Goal: Navigation & Orientation: Find specific page/section

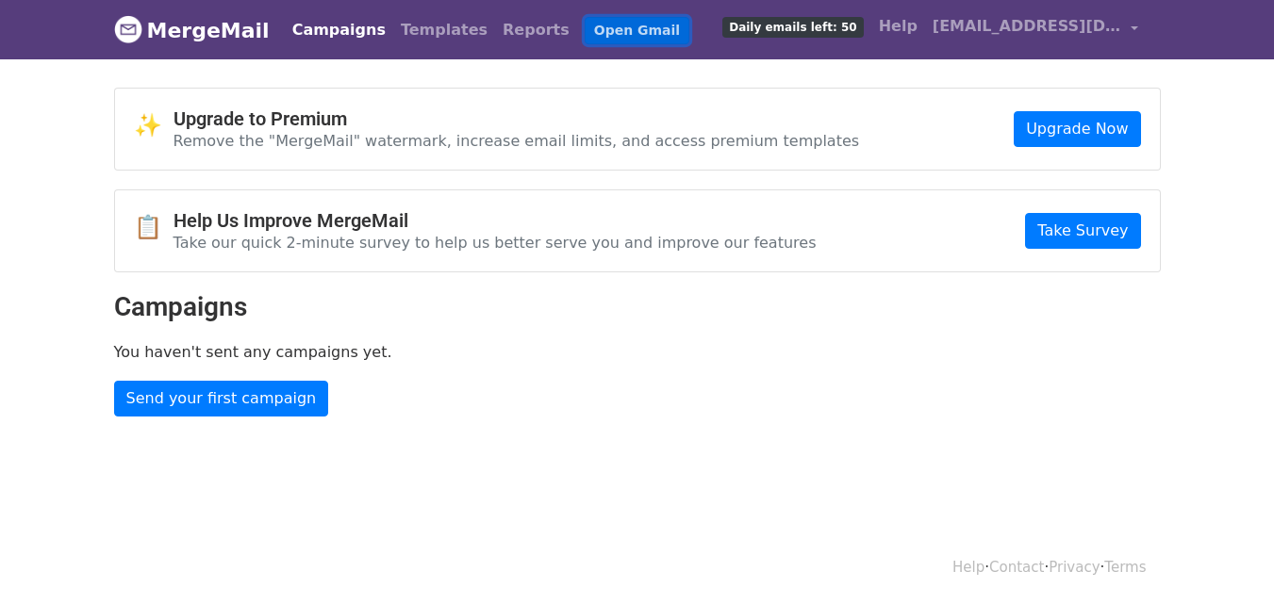
click at [585, 32] on link "Open Gmail" at bounding box center [637, 30] width 105 height 27
click at [318, 27] on link "Campaigns" at bounding box center [339, 30] width 108 height 38
click at [495, 29] on link "Reports" at bounding box center [536, 30] width 82 height 38
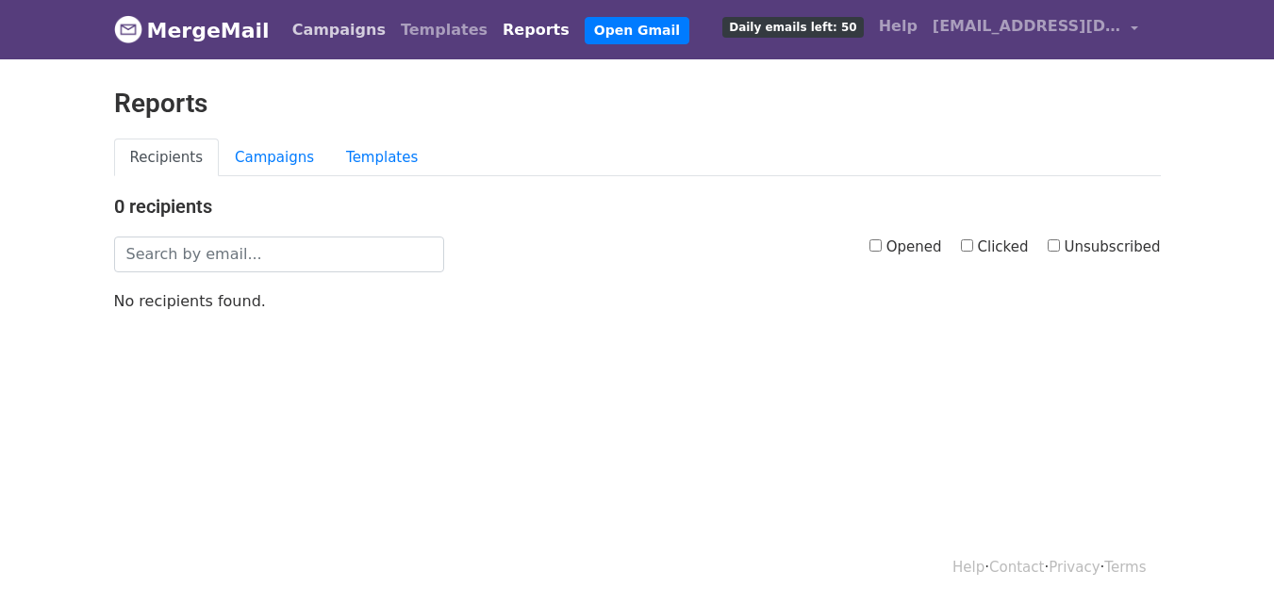
click at [316, 33] on link "Campaigns" at bounding box center [339, 30] width 108 height 38
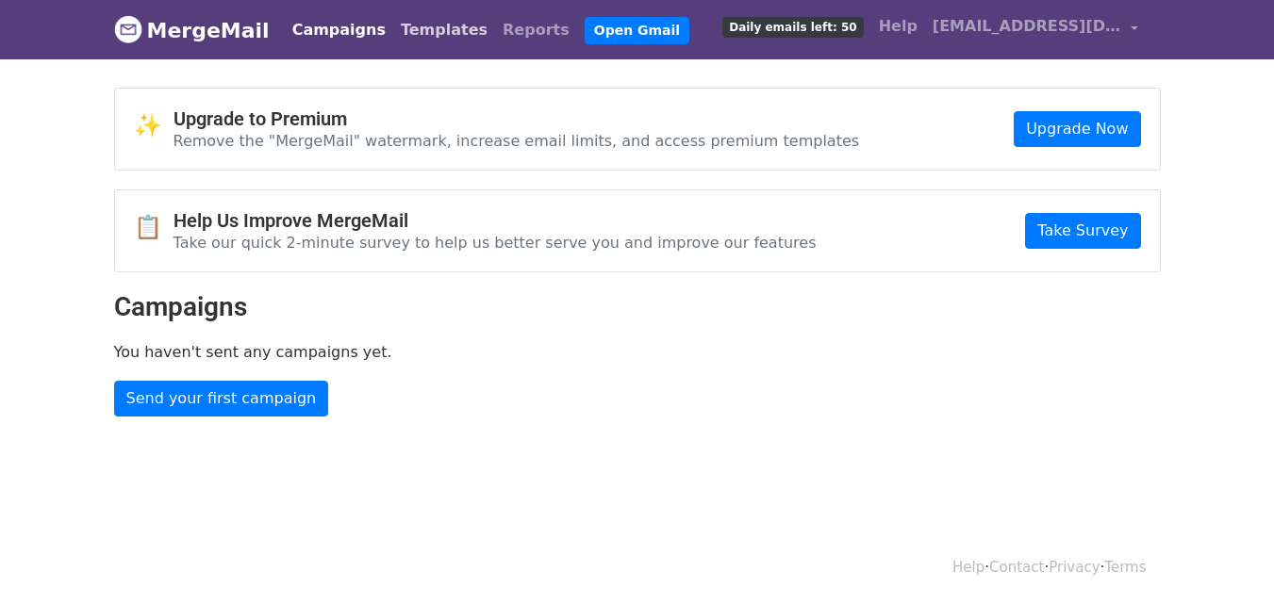
click at [413, 25] on link "Templates" at bounding box center [444, 30] width 102 height 38
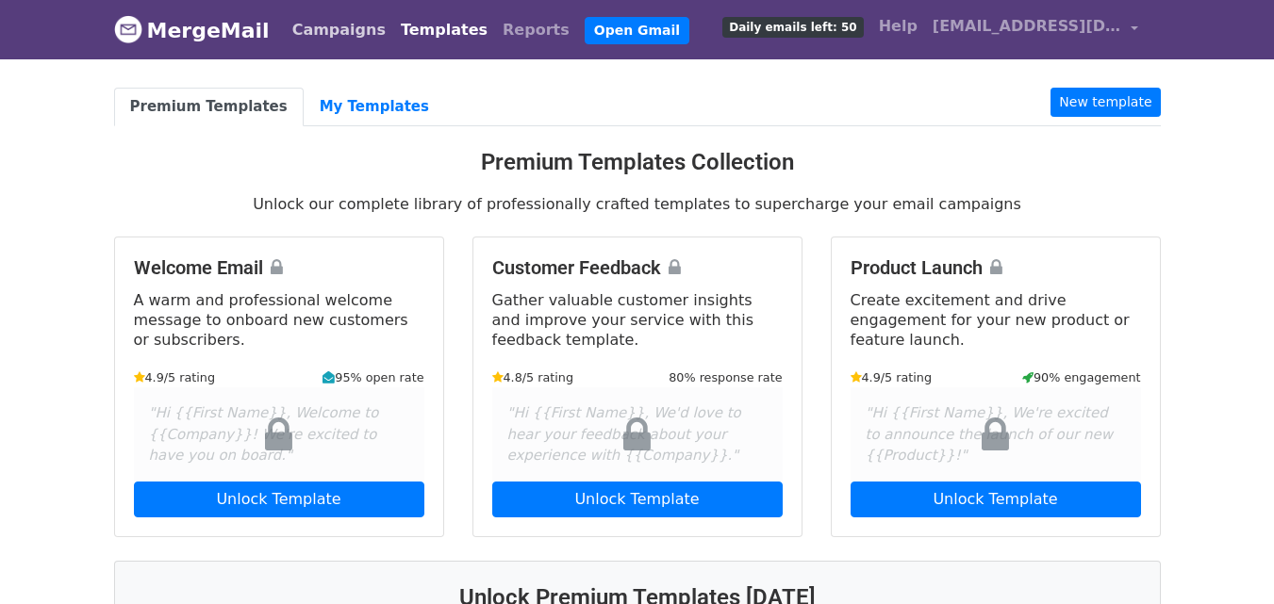
click at [329, 28] on link "Campaigns" at bounding box center [339, 30] width 108 height 38
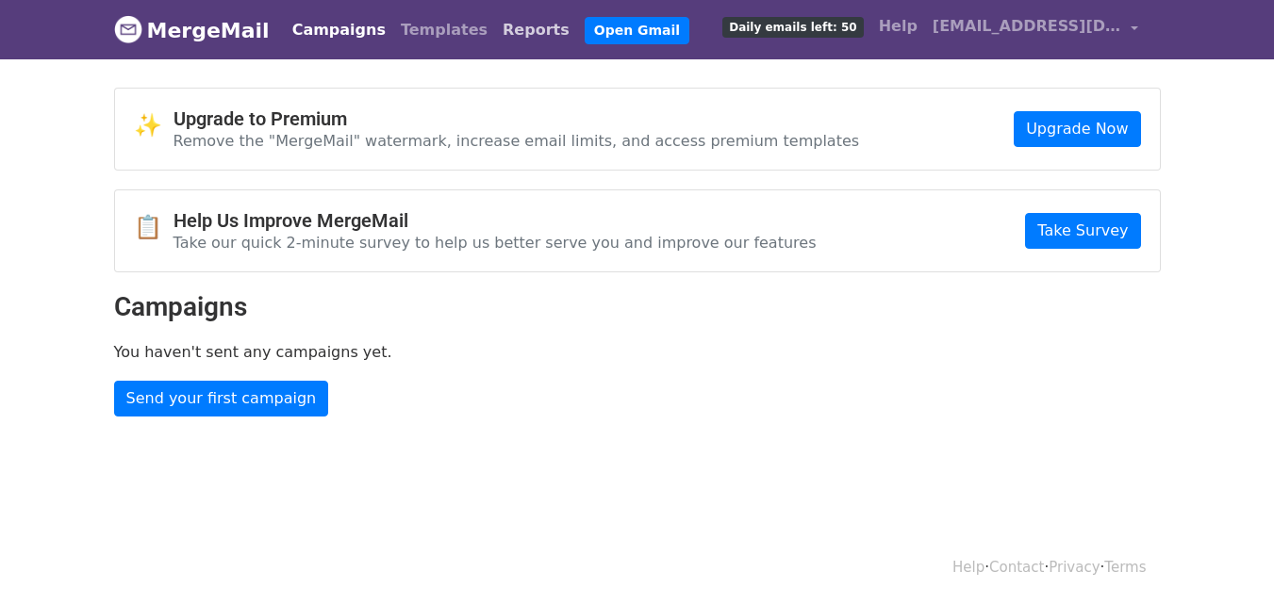
click at [495, 20] on link "Reports" at bounding box center [536, 30] width 82 height 38
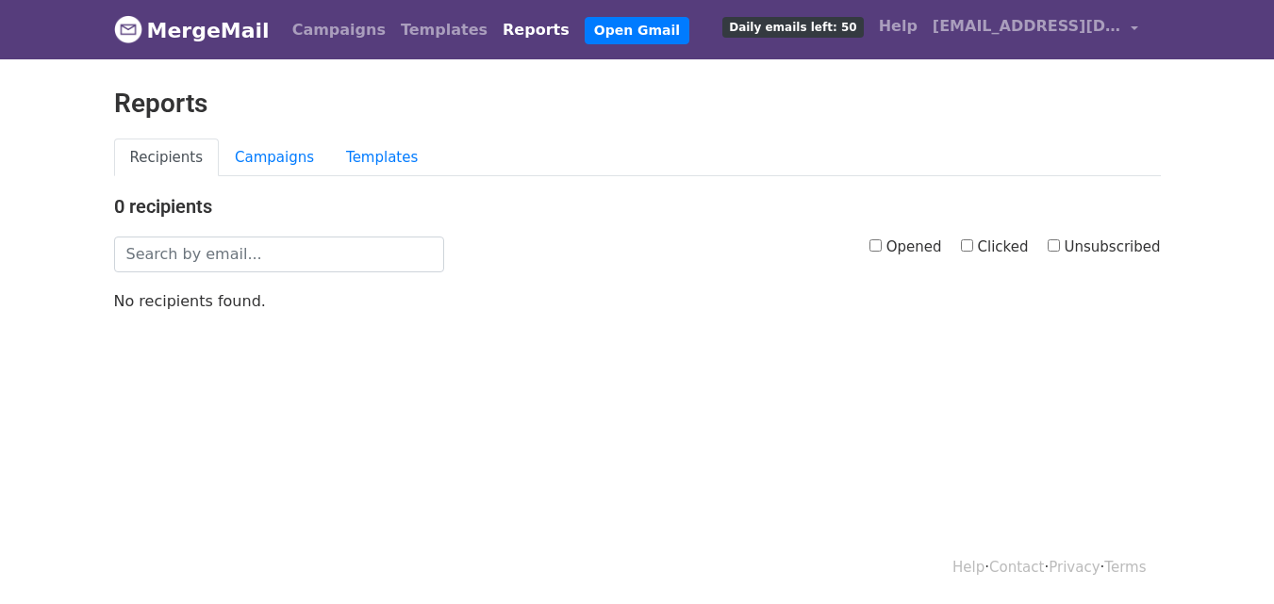
click at [495, 36] on link "Reports" at bounding box center [536, 30] width 82 height 38
